Goal: Task Accomplishment & Management: Use online tool/utility

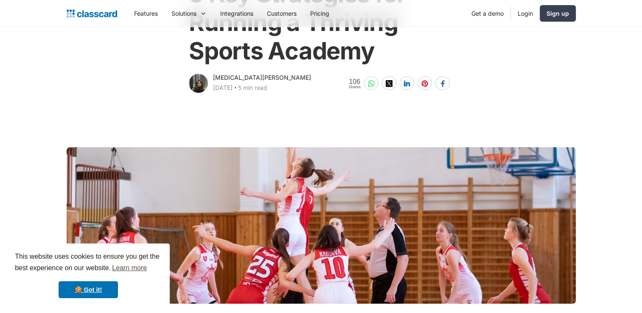
scroll to position [127, 0]
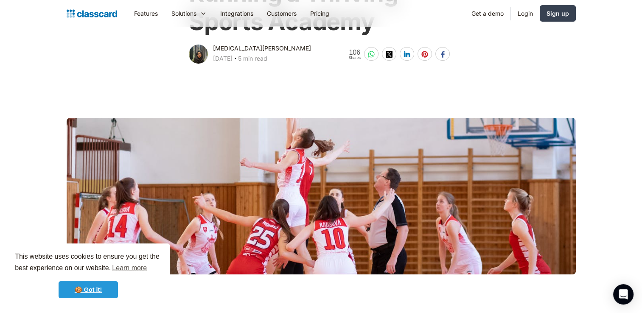
click at [87, 296] on link "🍪 Got it!" at bounding box center [88, 289] width 59 height 17
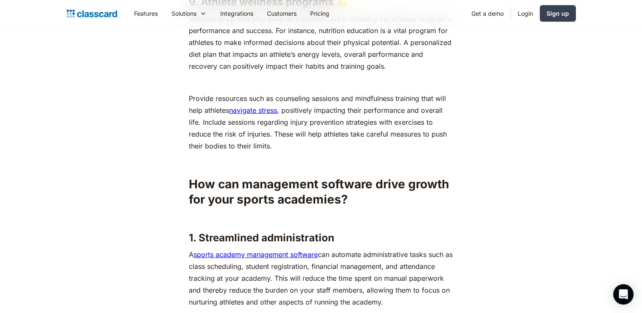
scroll to position [3521, 0]
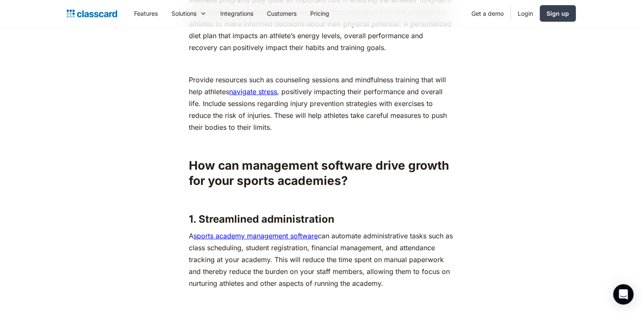
click at [300, 232] on link "sports academy management software" at bounding box center [255, 236] width 124 height 8
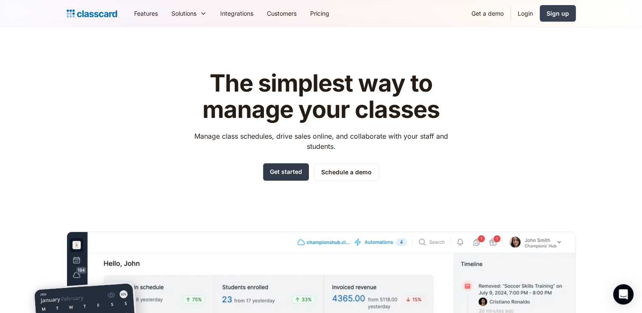
click at [279, 177] on link "Get started" at bounding box center [286, 171] width 46 height 17
